Goal: Task Accomplishment & Management: Use online tool/utility

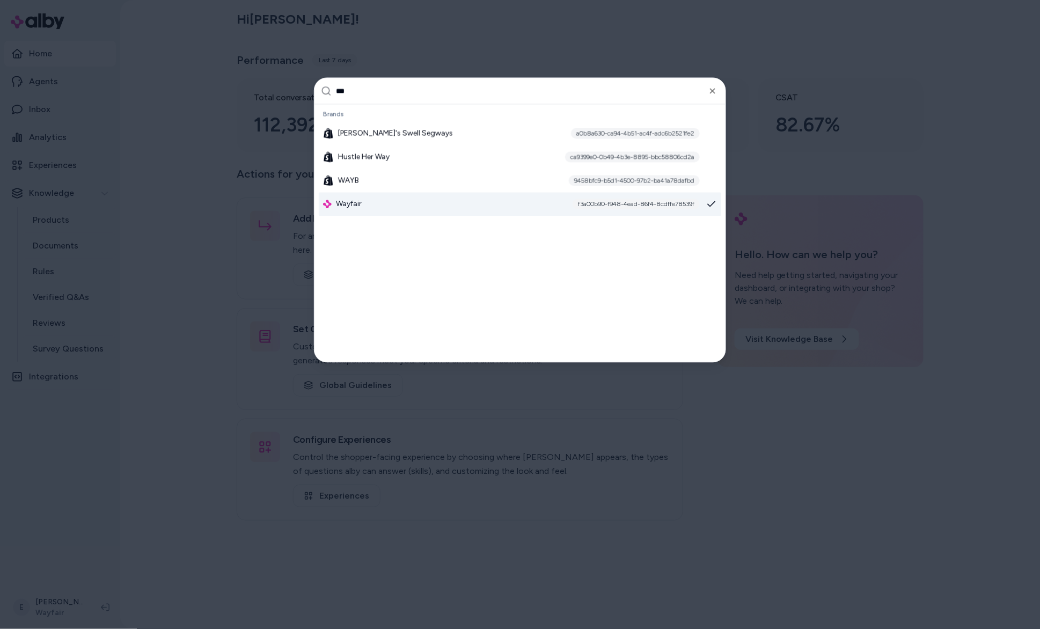
click at [356, 208] on span "Wayfair" at bounding box center [349, 204] width 26 height 11
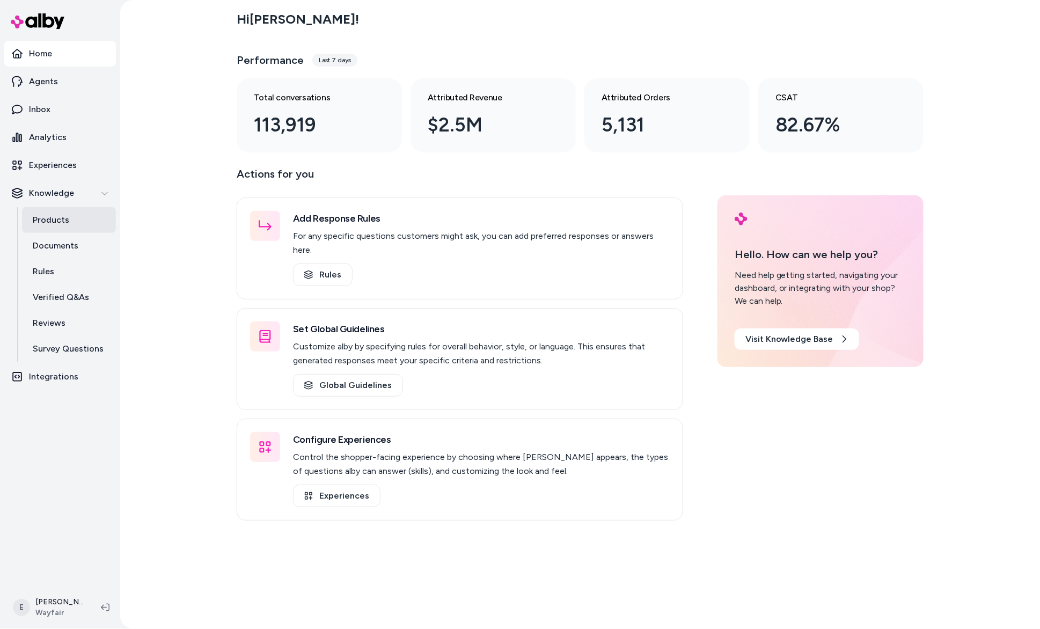
click at [62, 225] on p "Products" at bounding box center [51, 220] width 36 height 13
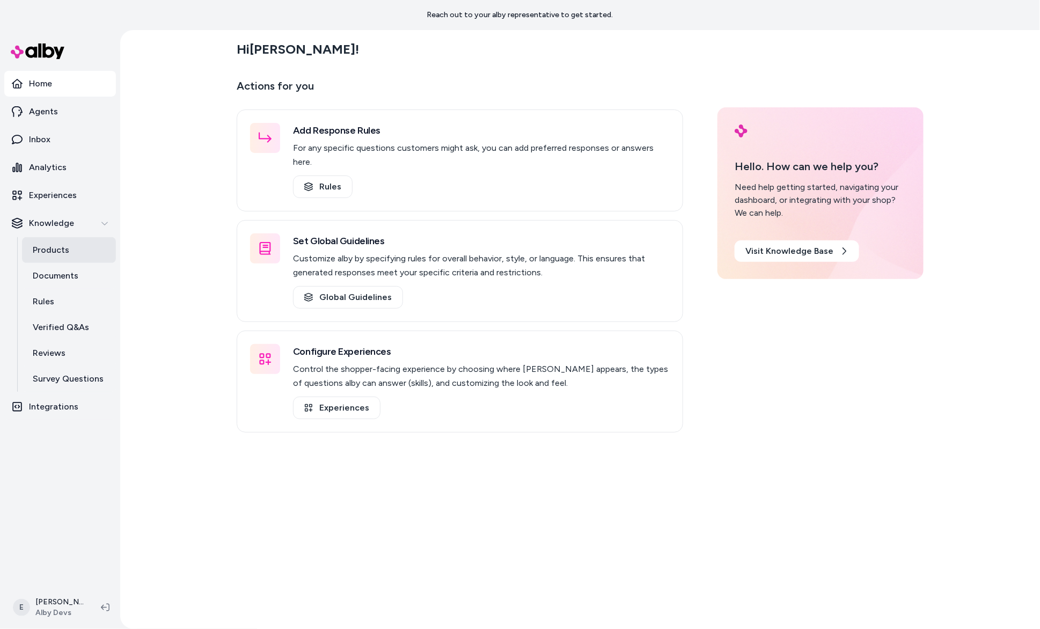
click at [50, 249] on p "Products" at bounding box center [51, 250] width 36 height 13
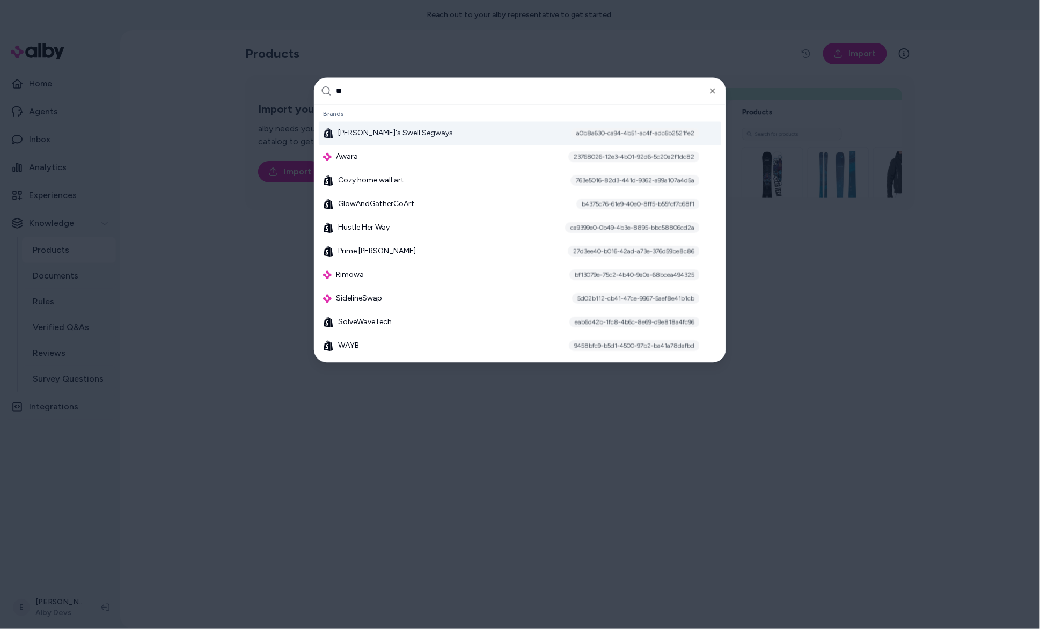
type input "***"
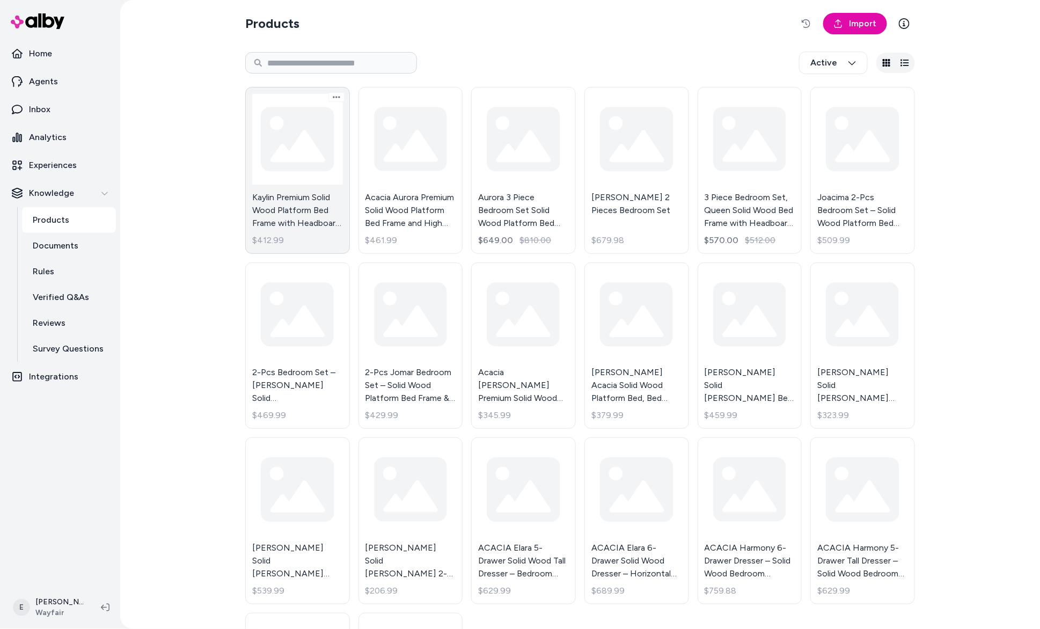
click at [305, 155] on link "Kaylin Premium Solid Wood Platform Bed Frame with Headboard – 800 lb Capacity, …" at bounding box center [297, 170] width 105 height 167
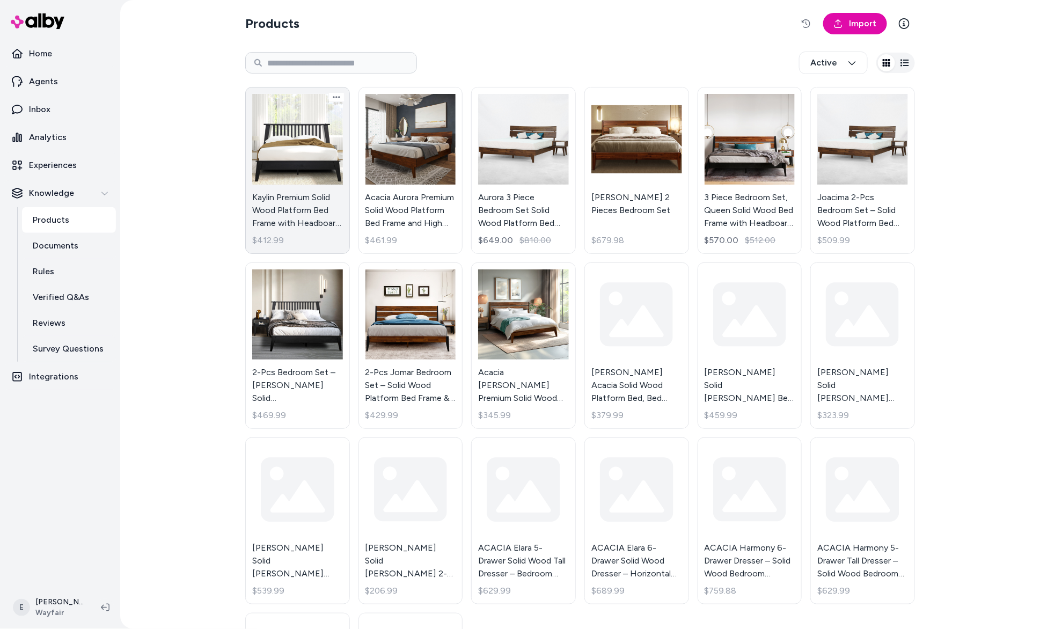
click at [288, 149] on link "Kaylin Premium Solid Wood Platform Bed Frame with Headboard – 800 lb Capacity, …" at bounding box center [297, 170] width 105 height 167
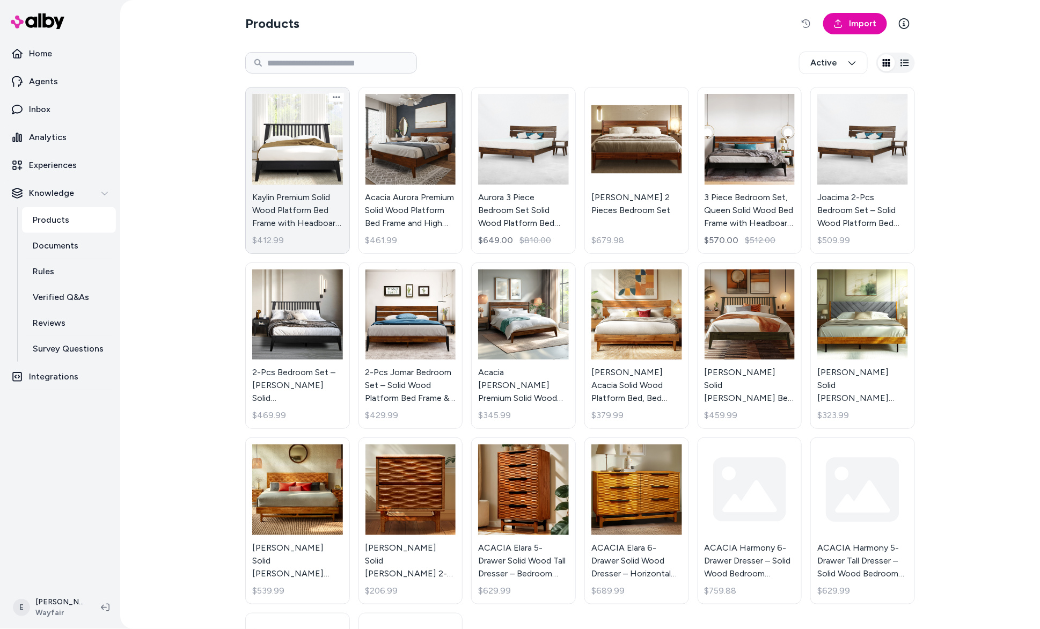
click at [263, 159] on link "Kaylin Premium Solid Wood Platform Bed Frame with Headboard – 800 lb Capacity, …" at bounding box center [297, 170] width 105 height 167
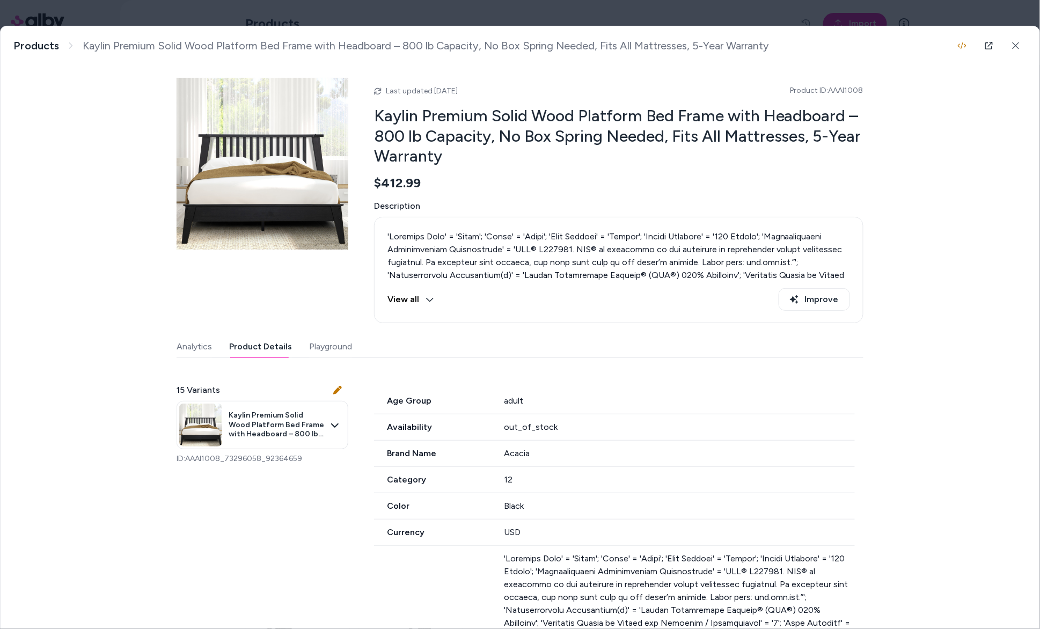
click at [277, 341] on button "Product Details" at bounding box center [260, 346] width 63 height 21
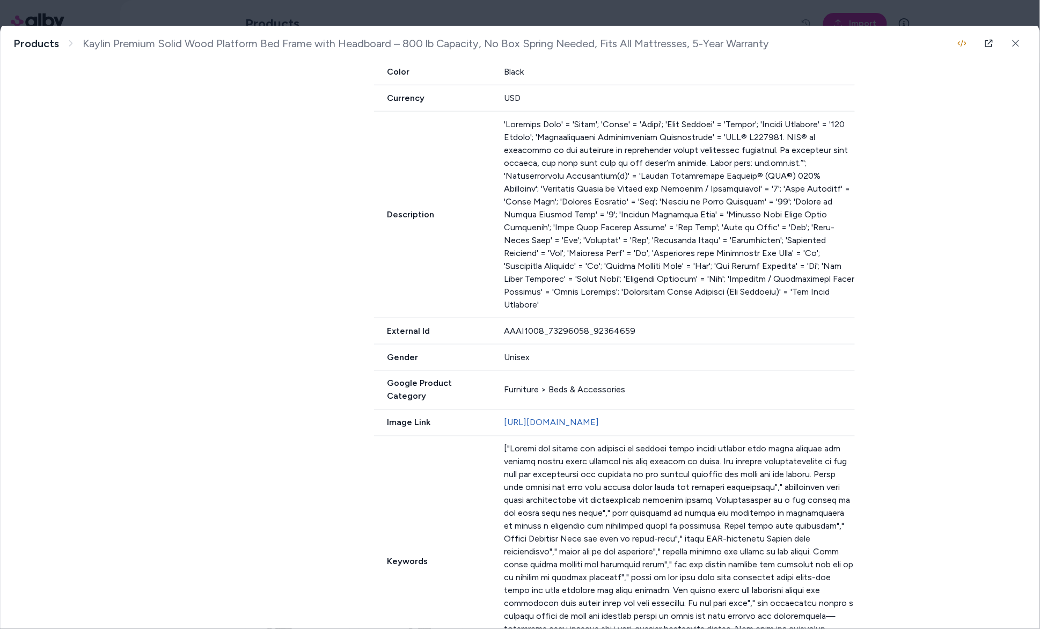
scroll to position [461, 0]
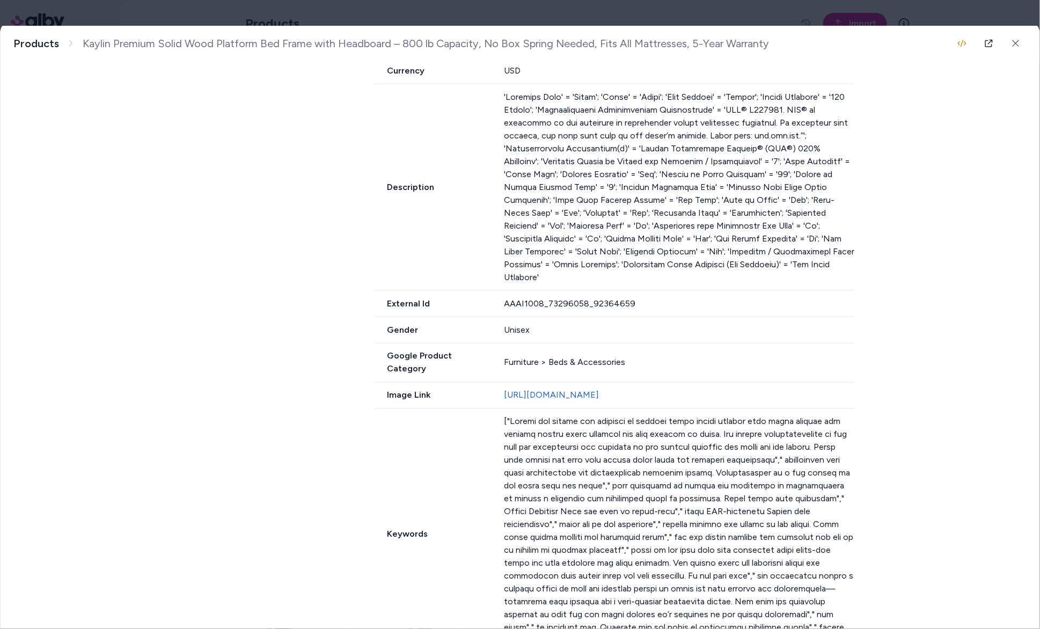
click at [450, 352] on div "Google Product Category Furniture > Beds & Accessories" at bounding box center [614, 362] width 481 height 39
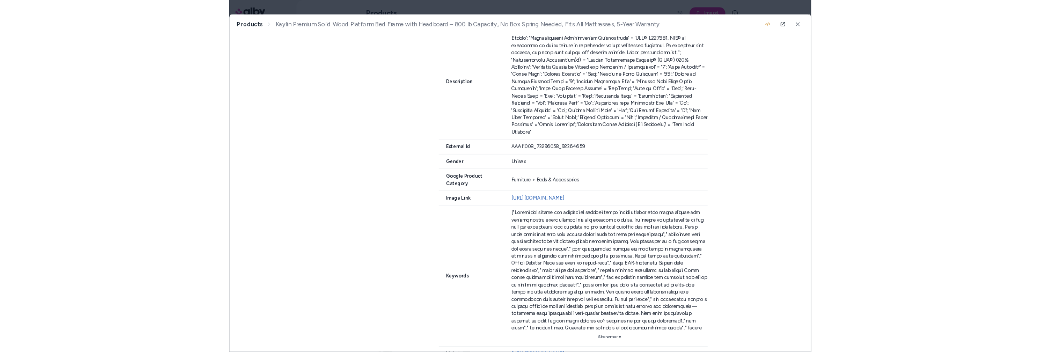
scroll to position [492, 0]
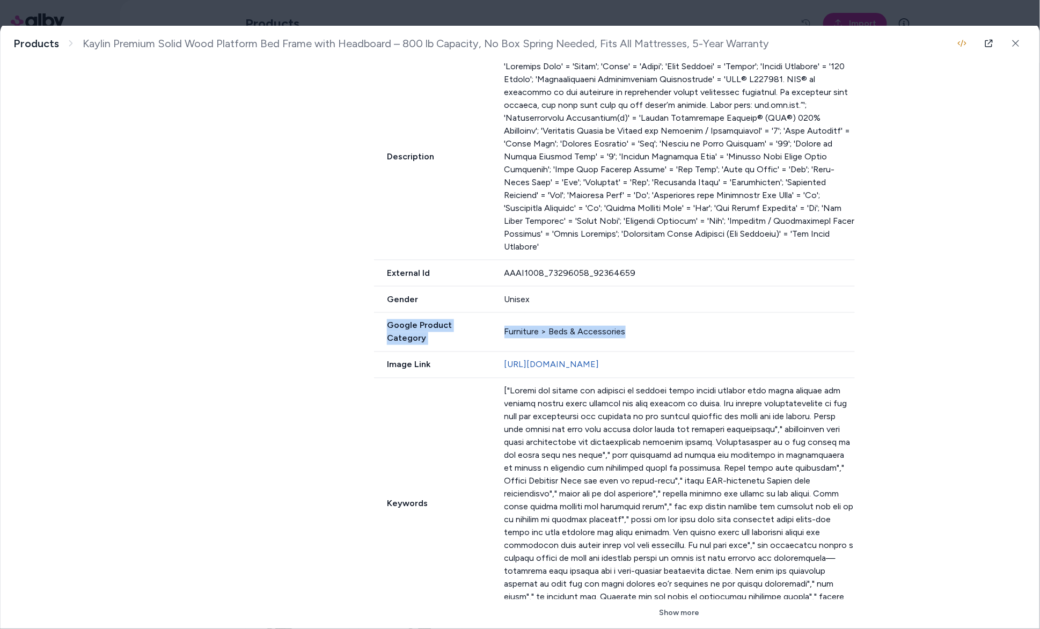
drag, startPoint x: 635, startPoint y: 317, endPoint x: 376, endPoint y: 316, distance: 259.1
click at [376, 316] on div "Google Product Category Furniture > Beds & Accessories" at bounding box center [614, 332] width 481 height 39
copy div "Google Product Category Furniture > Beds & Accessories"
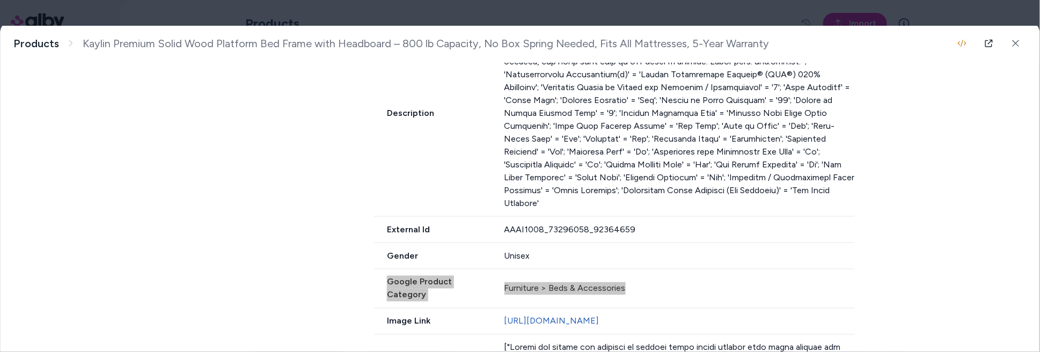
scroll to position [537, 0]
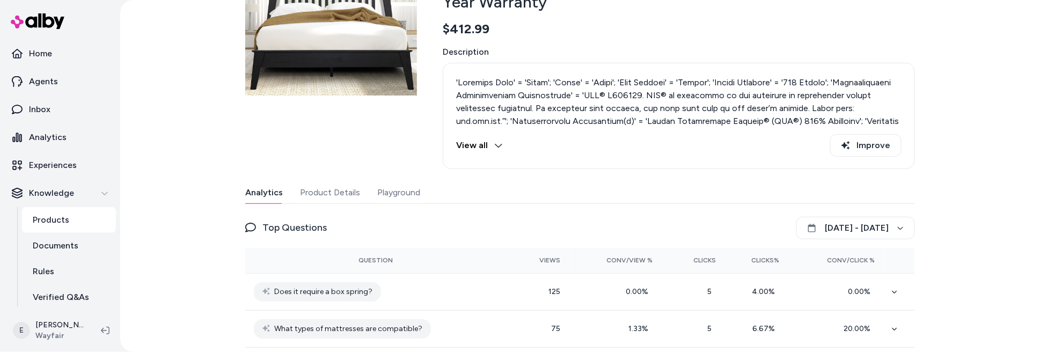
scroll to position [235, 0]
